Goal: Use online tool/utility: Utilize a website feature to perform a specific function

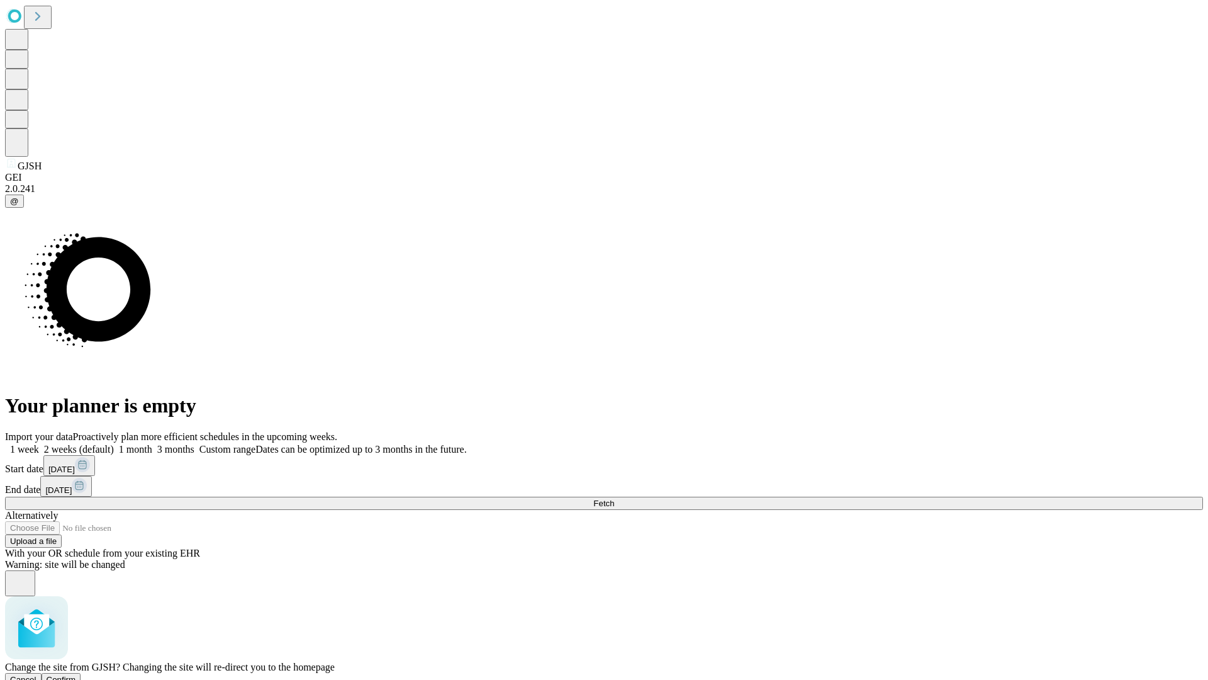
click at [76, 674] on span "Confirm" at bounding box center [62, 678] width 30 height 9
click at [114, 444] on label "2 weeks (default)" at bounding box center [76, 449] width 75 height 11
click at [614, 498] on span "Fetch" at bounding box center [603, 502] width 21 height 9
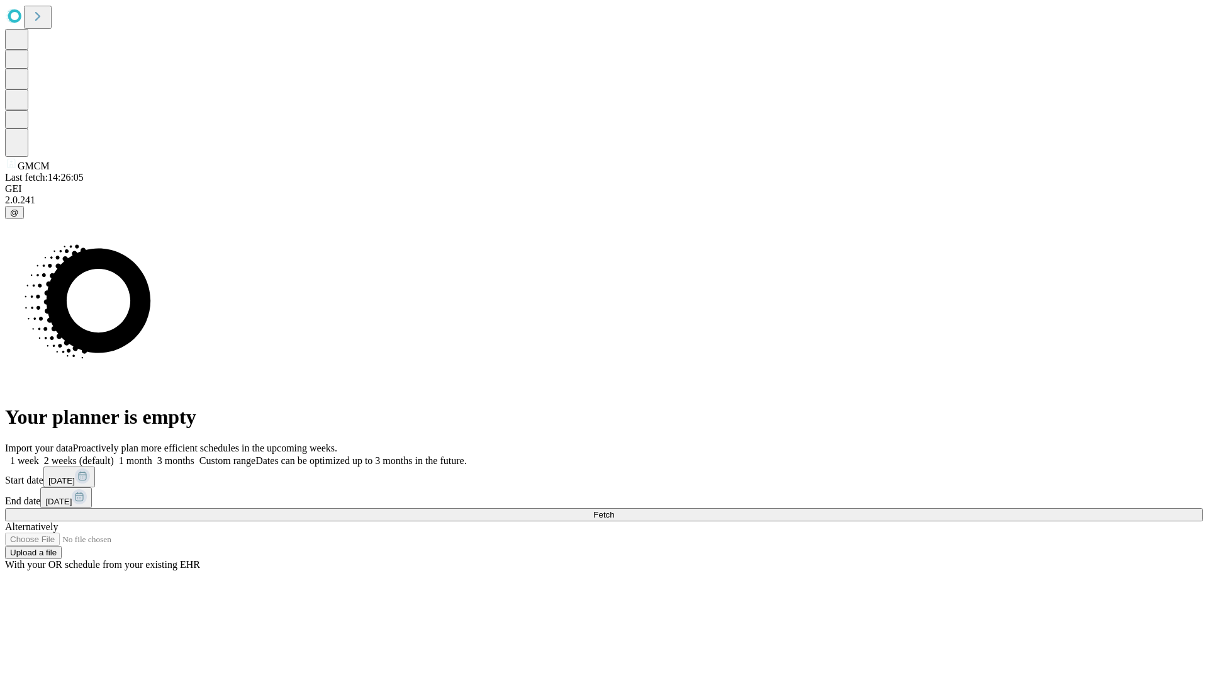
click at [114, 455] on label "2 weeks (default)" at bounding box center [76, 460] width 75 height 11
click at [614, 510] on span "Fetch" at bounding box center [603, 514] width 21 height 9
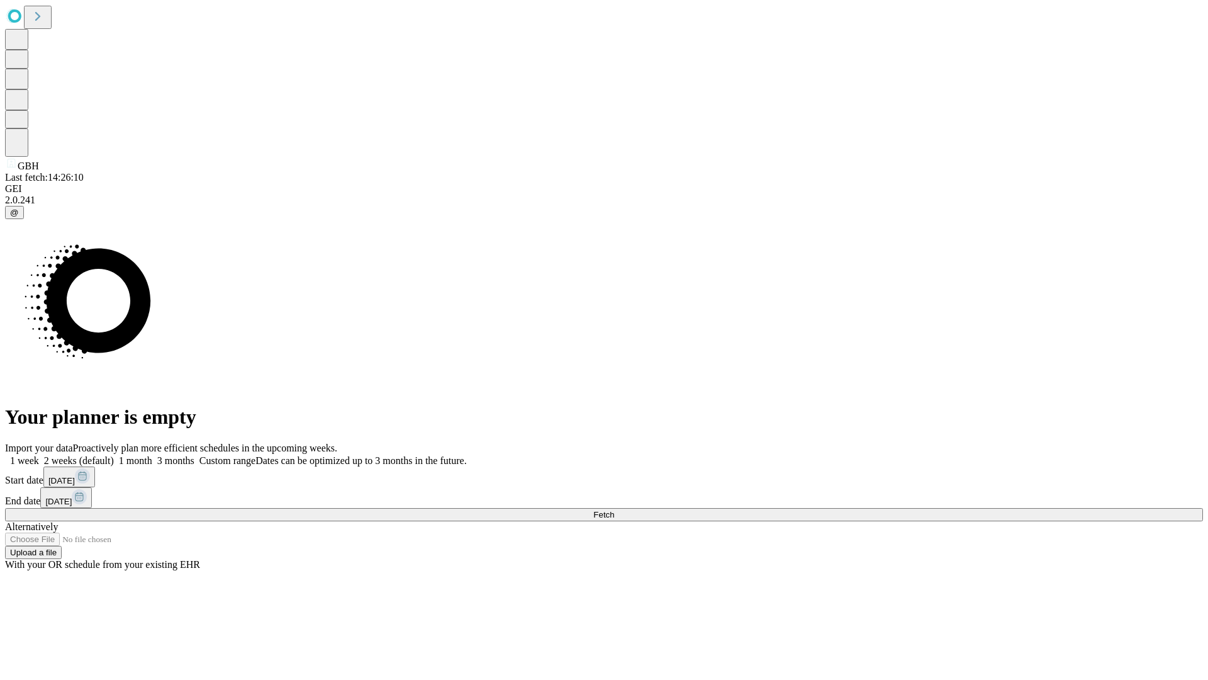
click at [114, 455] on label "2 weeks (default)" at bounding box center [76, 460] width 75 height 11
click at [614, 510] on span "Fetch" at bounding box center [603, 514] width 21 height 9
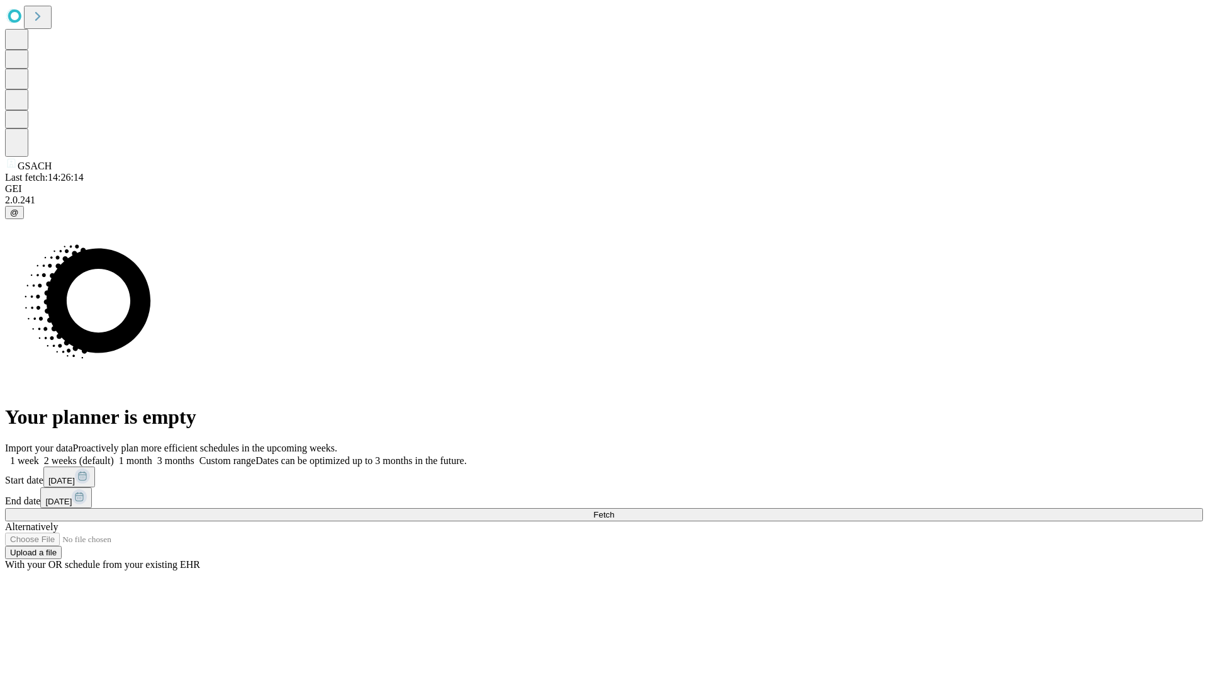
click at [114, 455] on label "2 weeks (default)" at bounding box center [76, 460] width 75 height 11
click at [614, 510] on span "Fetch" at bounding box center [603, 514] width 21 height 9
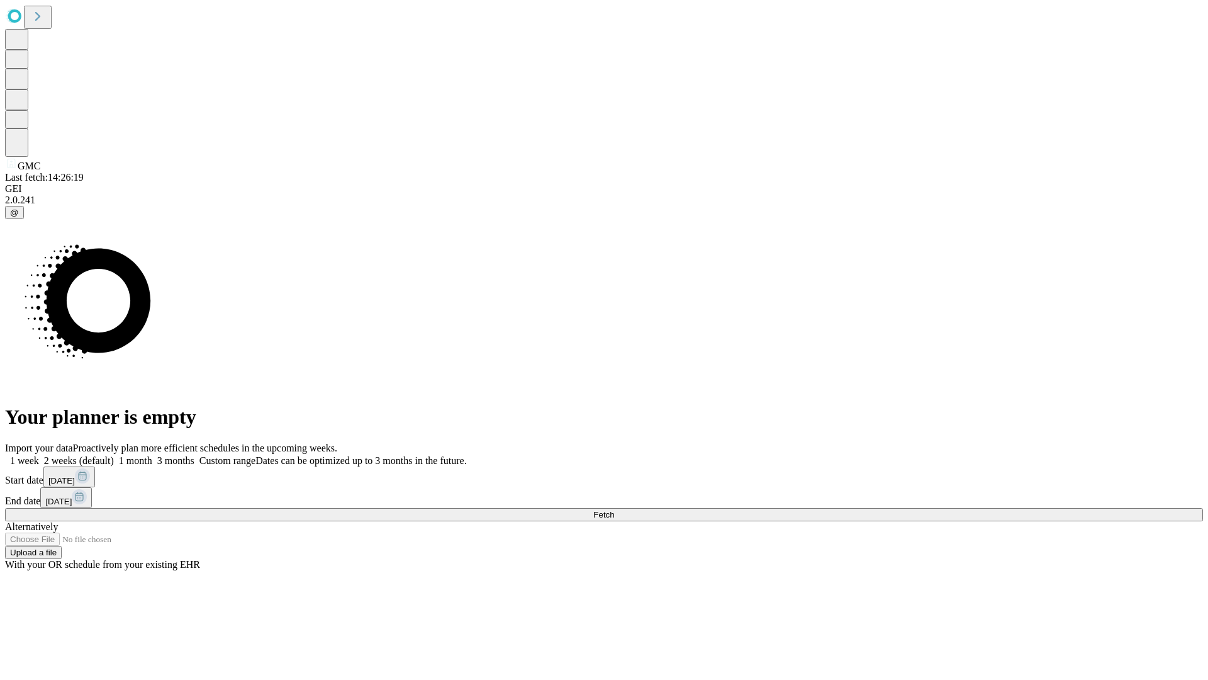
click at [114, 455] on label "2 weeks (default)" at bounding box center [76, 460] width 75 height 11
click at [614, 510] on span "Fetch" at bounding box center [603, 514] width 21 height 9
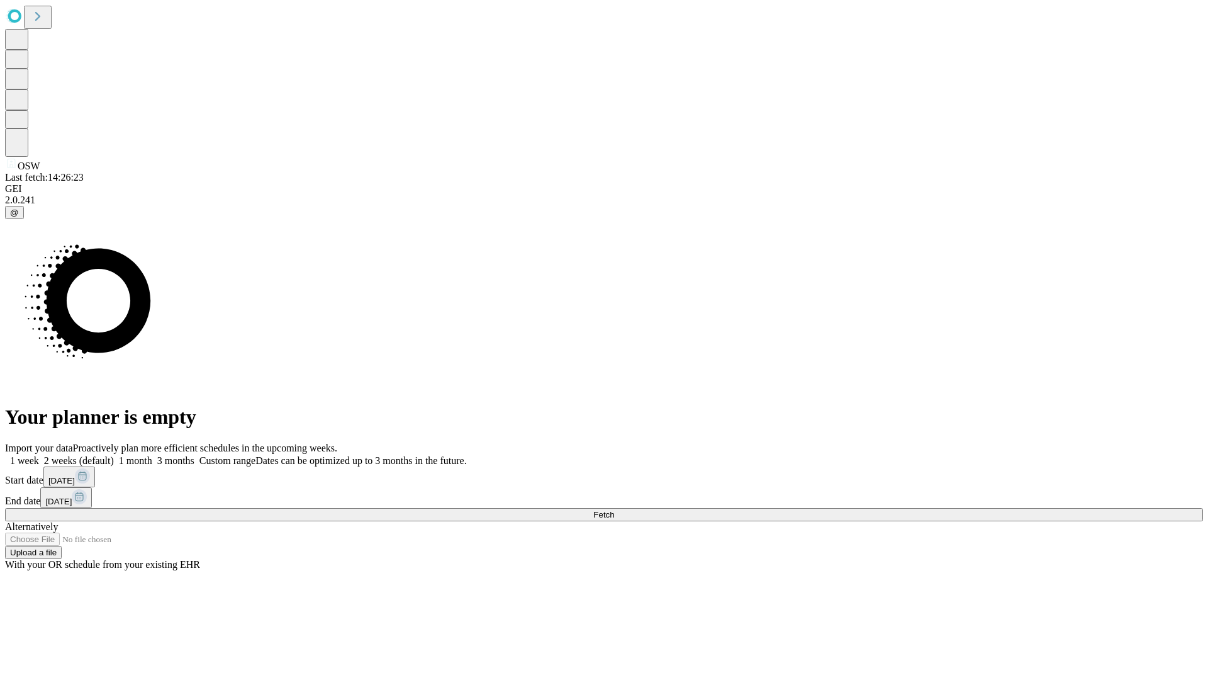
click at [114, 455] on label "2 weeks (default)" at bounding box center [76, 460] width 75 height 11
click at [614, 510] on span "Fetch" at bounding box center [603, 514] width 21 height 9
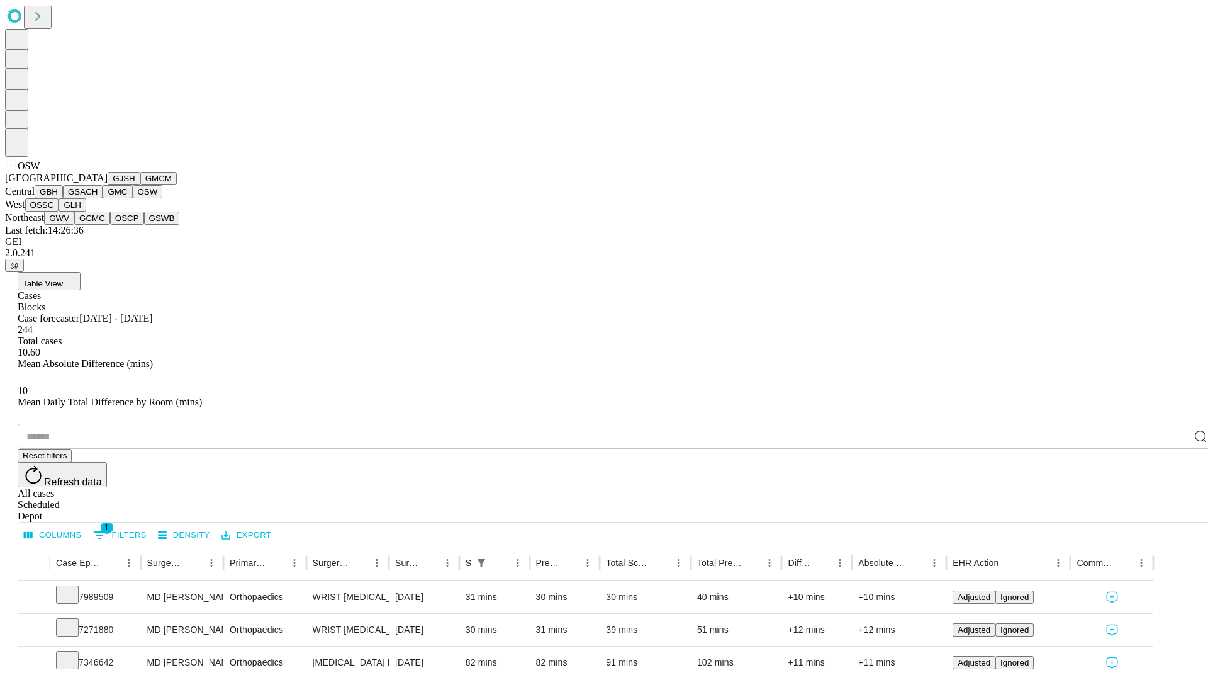
click at [59, 211] on button "OSSC" at bounding box center [42, 204] width 34 height 13
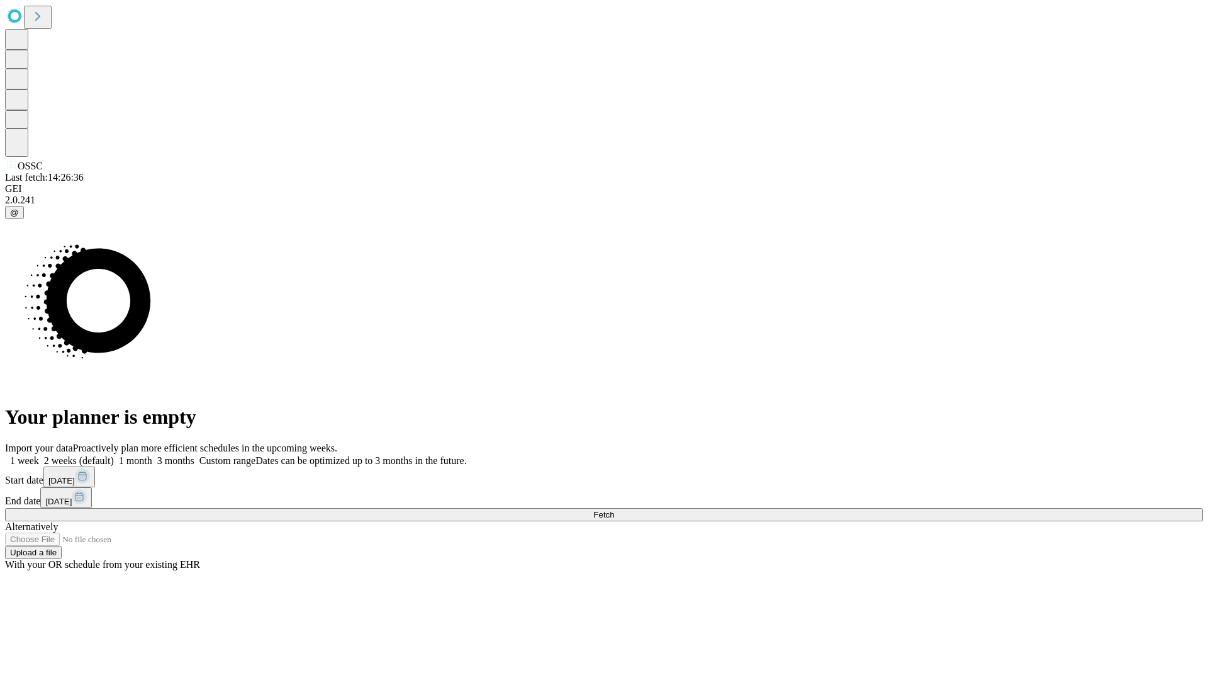
click at [114, 455] on label "2 weeks (default)" at bounding box center [76, 460] width 75 height 11
click at [614, 510] on span "Fetch" at bounding box center [603, 514] width 21 height 9
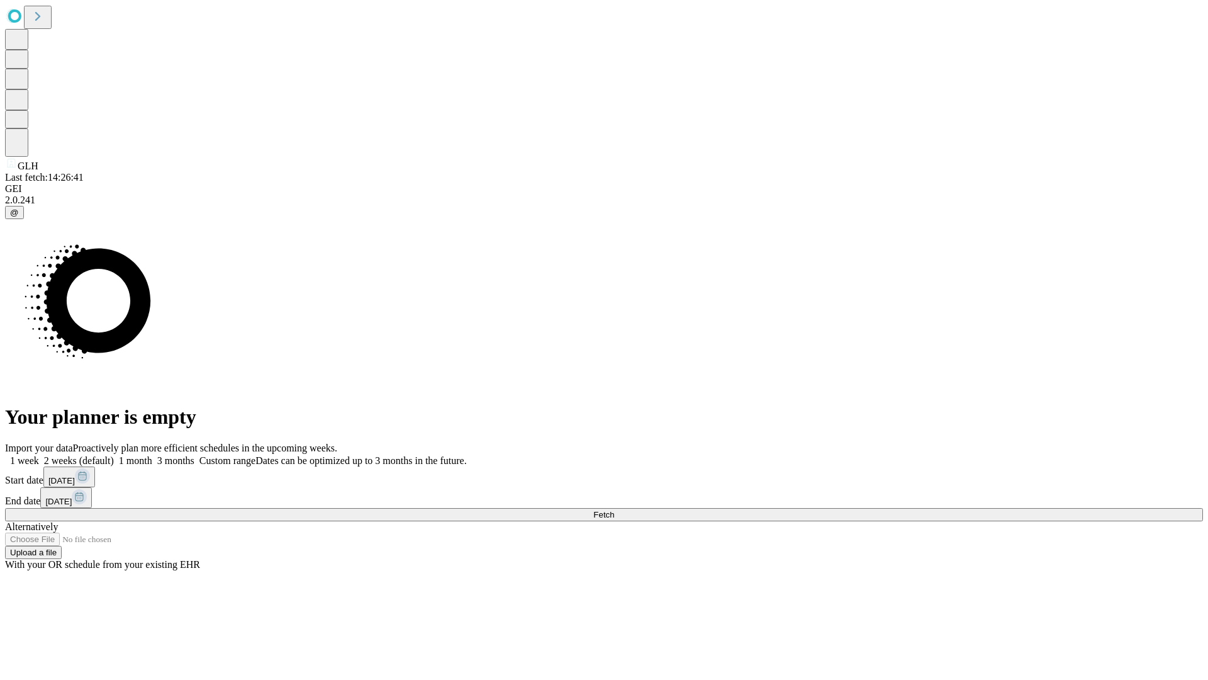
click at [114, 455] on label "2 weeks (default)" at bounding box center [76, 460] width 75 height 11
click at [614, 510] on span "Fetch" at bounding box center [603, 514] width 21 height 9
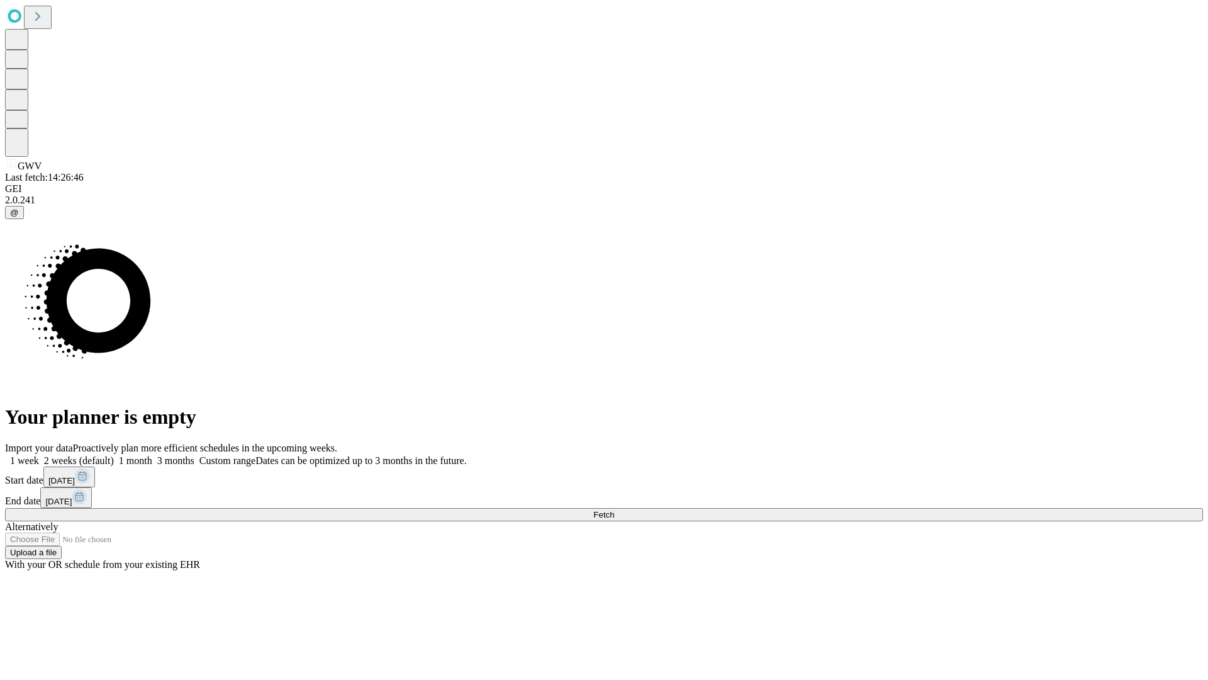
click at [114, 455] on label "2 weeks (default)" at bounding box center [76, 460] width 75 height 11
click at [614, 510] on span "Fetch" at bounding box center [603, 514] width 21 height 9
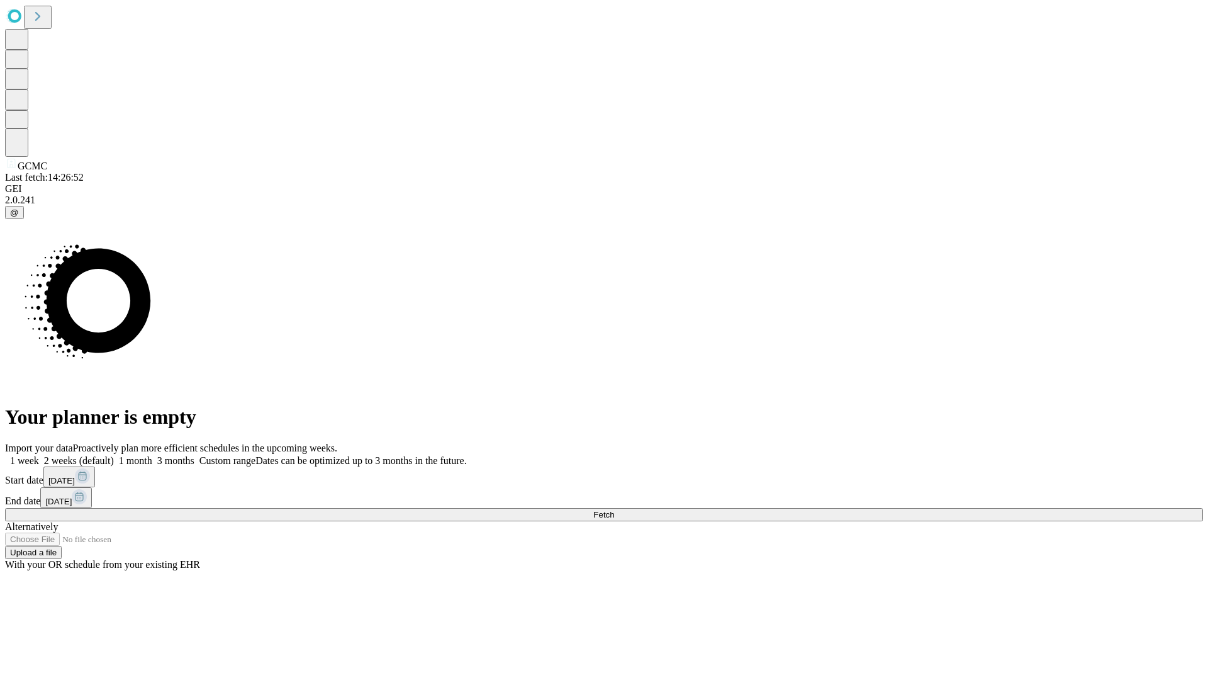
click at [114, 455] on label "2 weeks (default)" at bounding box center [76, 460] width 75 height 11
click at [614, 510] on span "Fetch" at bounding box center [603, 514] width 21 height 9
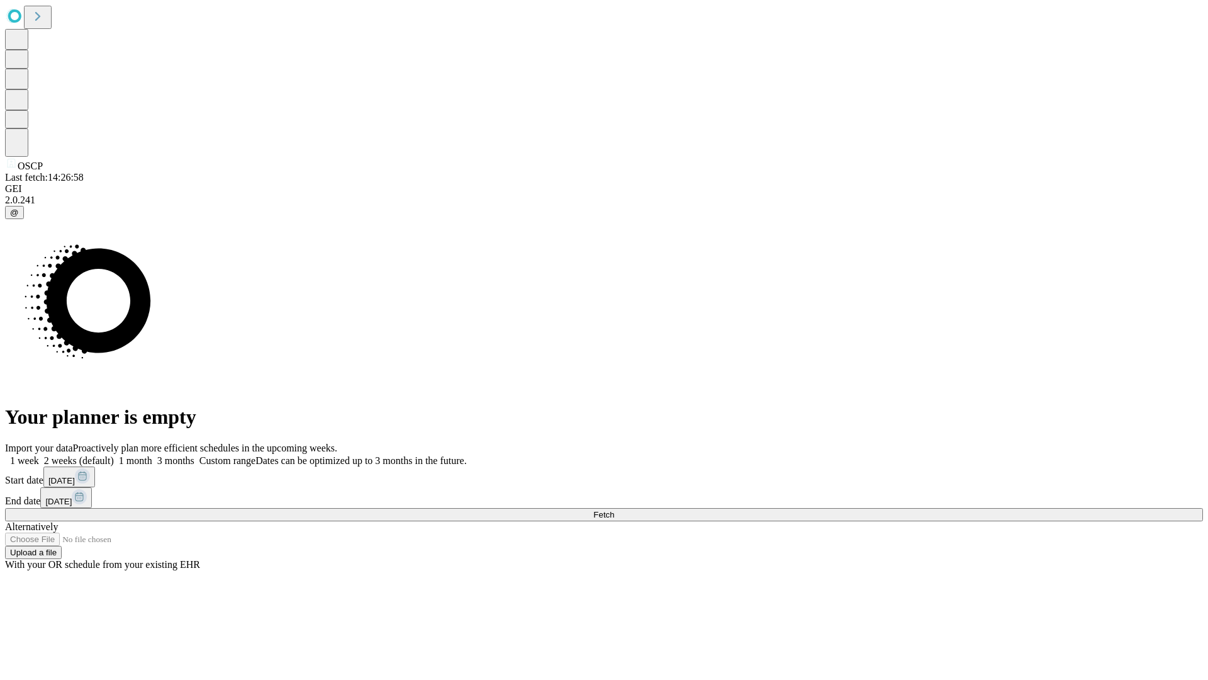
click at [614, 510] on span "Fetch" at bounding box center [603, 514] width 21 height 9
